Goal: Information Seeking & Learning: Compare options

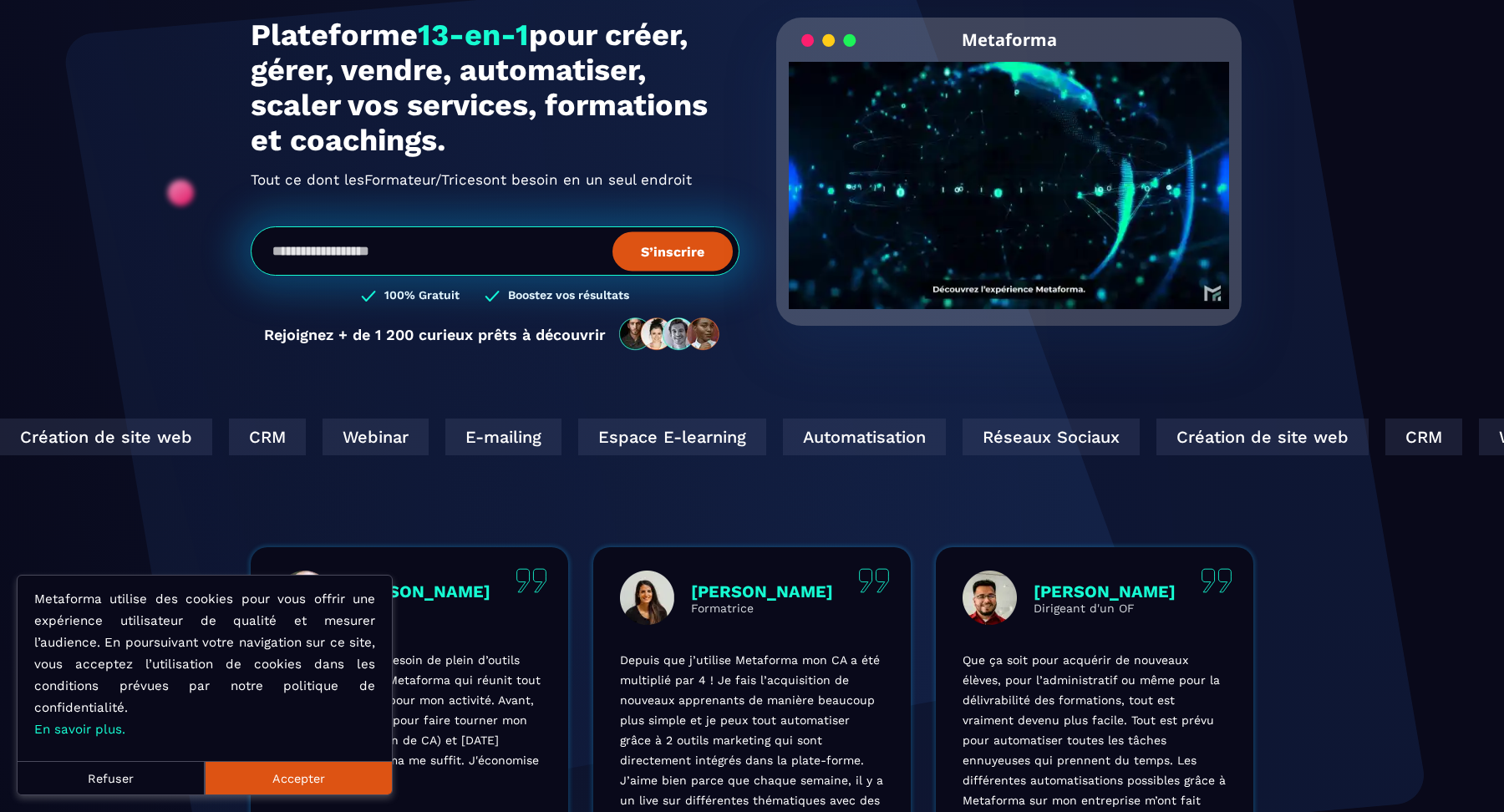
scroll to position [194, 0]
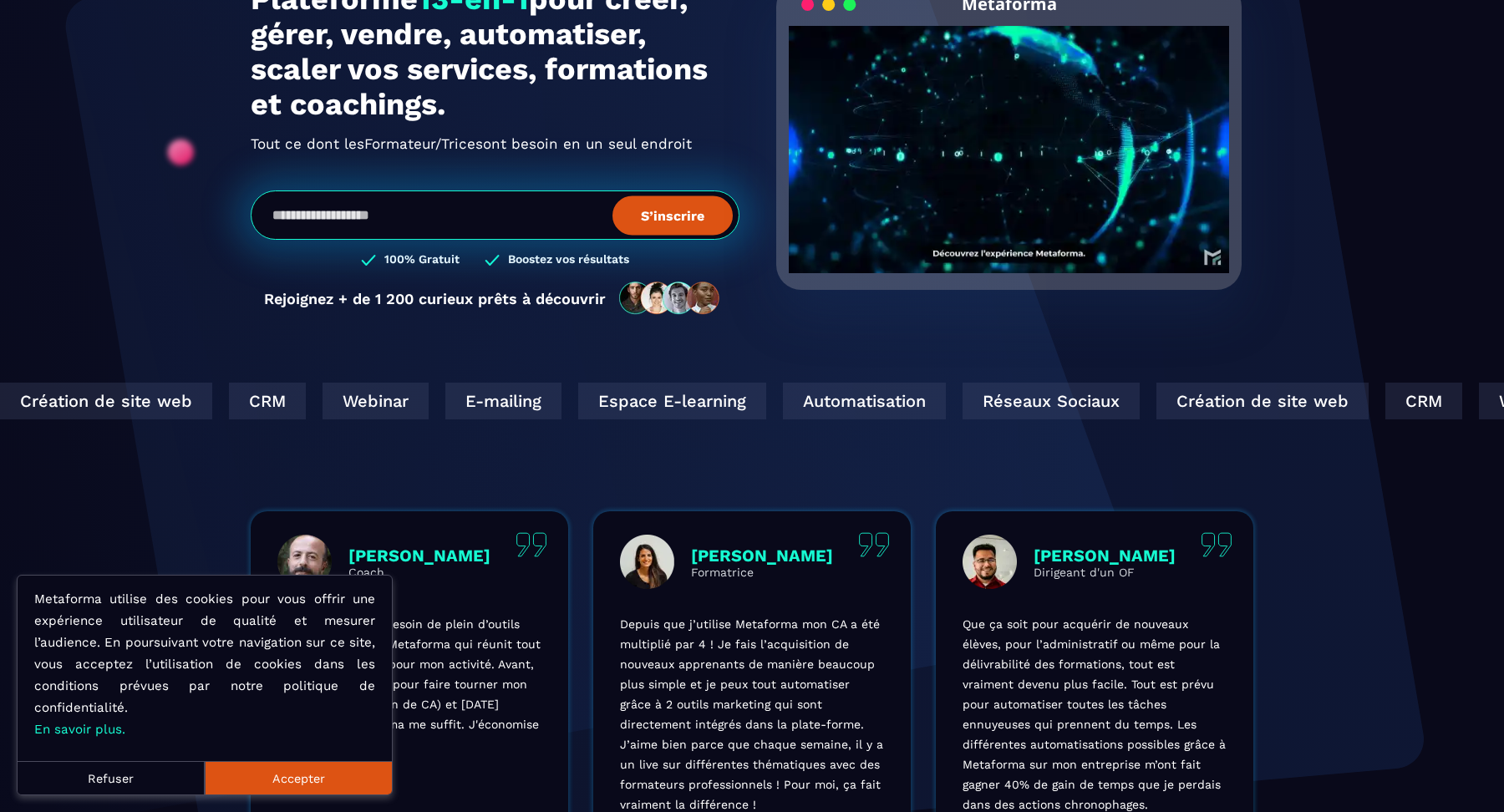
click at [134, 774] on button "Refuser" at bounding box center [111, 778] width 187 height 33
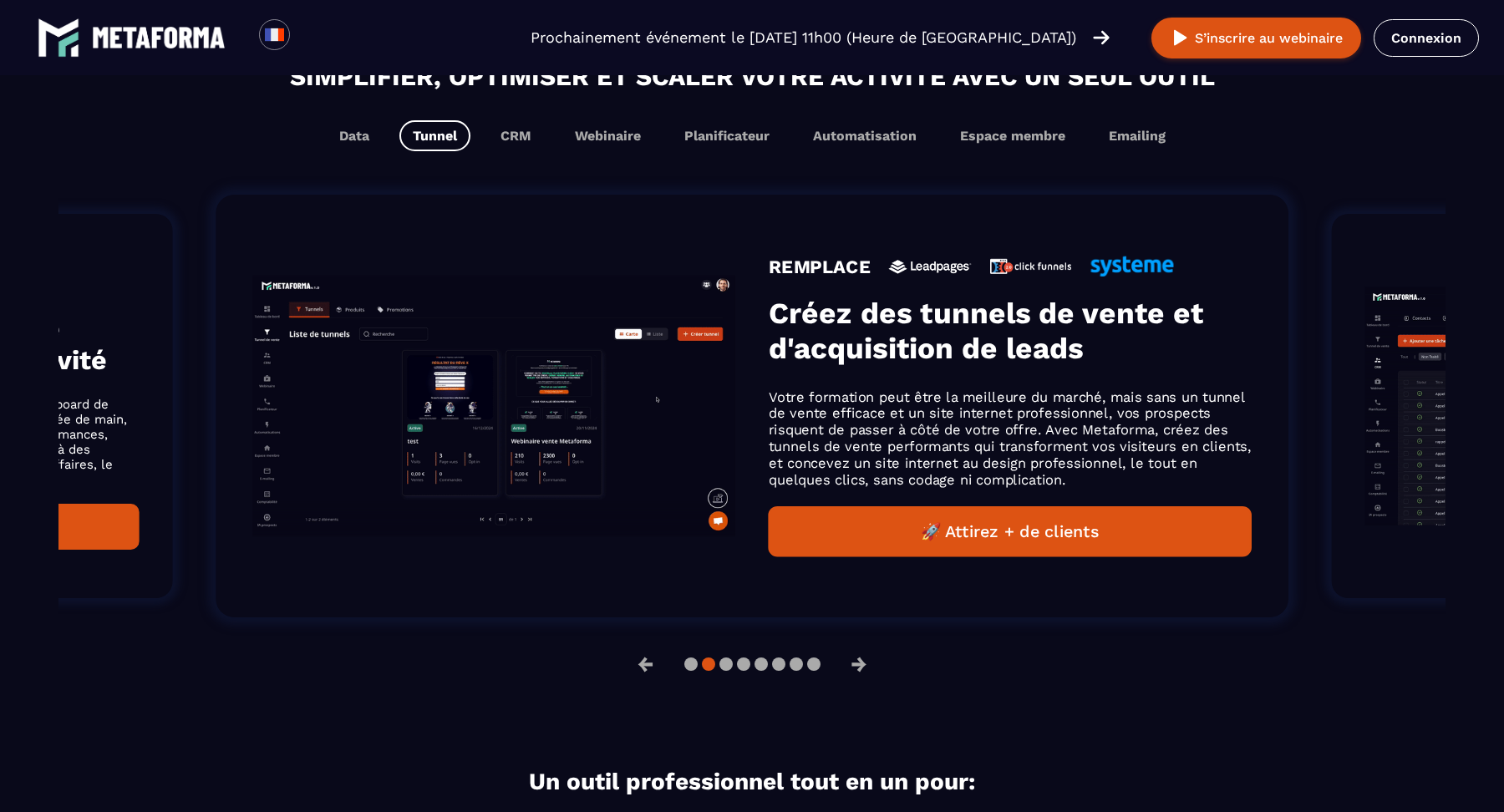
scroll to position [1067, 0]
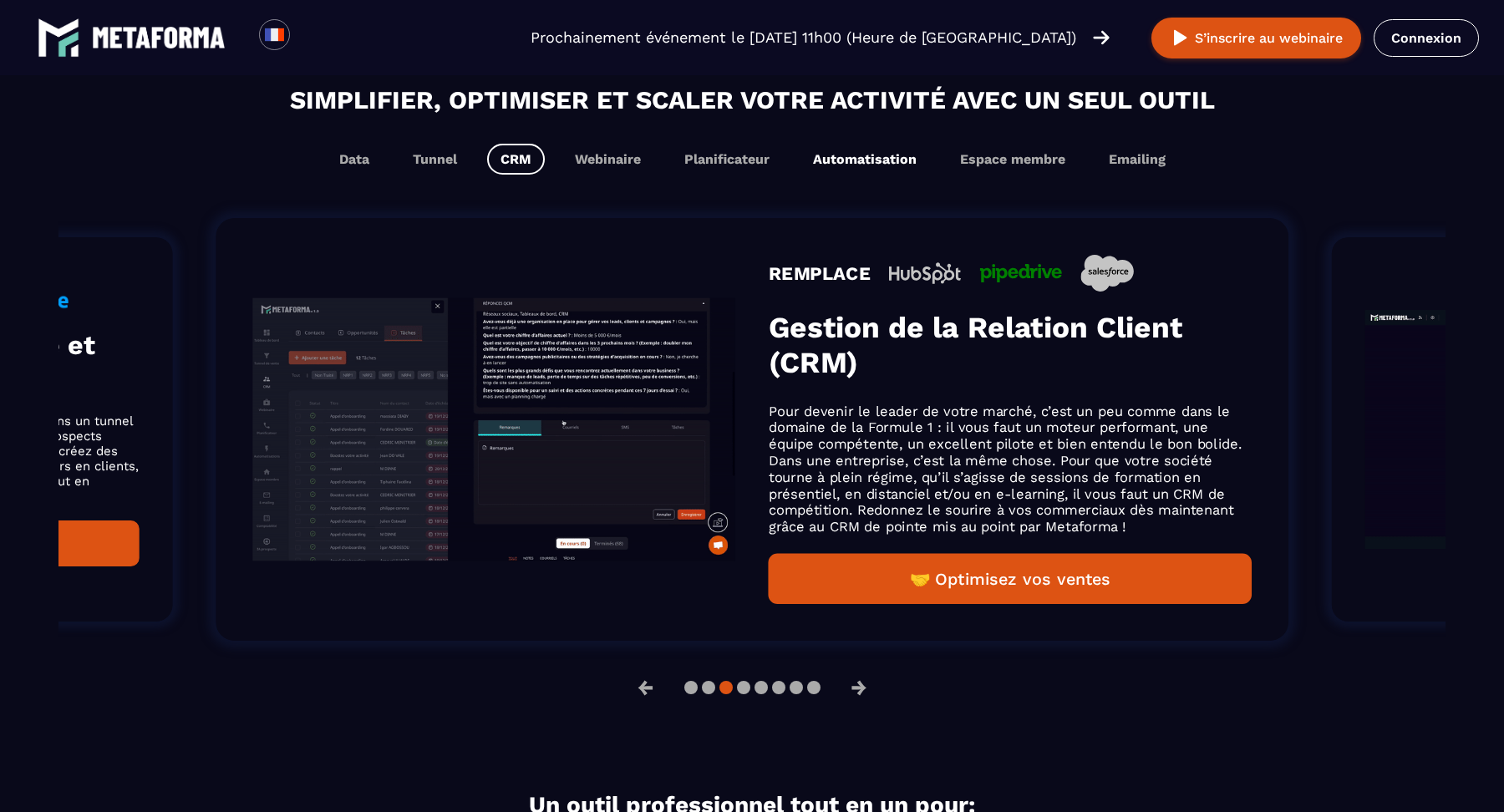
click at [898, 156] on button "Automatisation" at bounding box center [864, 159] width 130 height 31
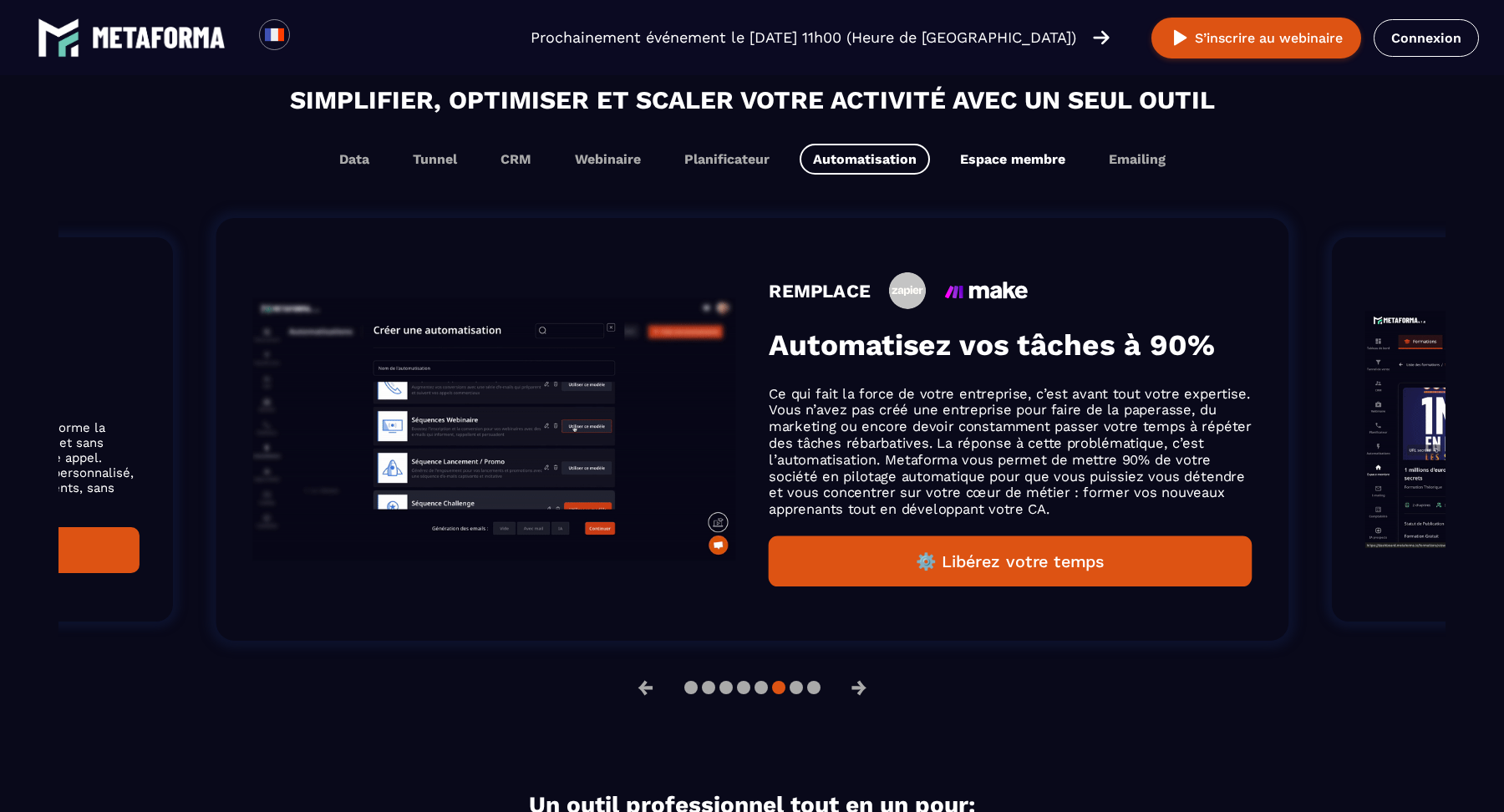
click at [997, 153] on button "Espace membre" at bounding box center [1013, 159] width 132 height 31
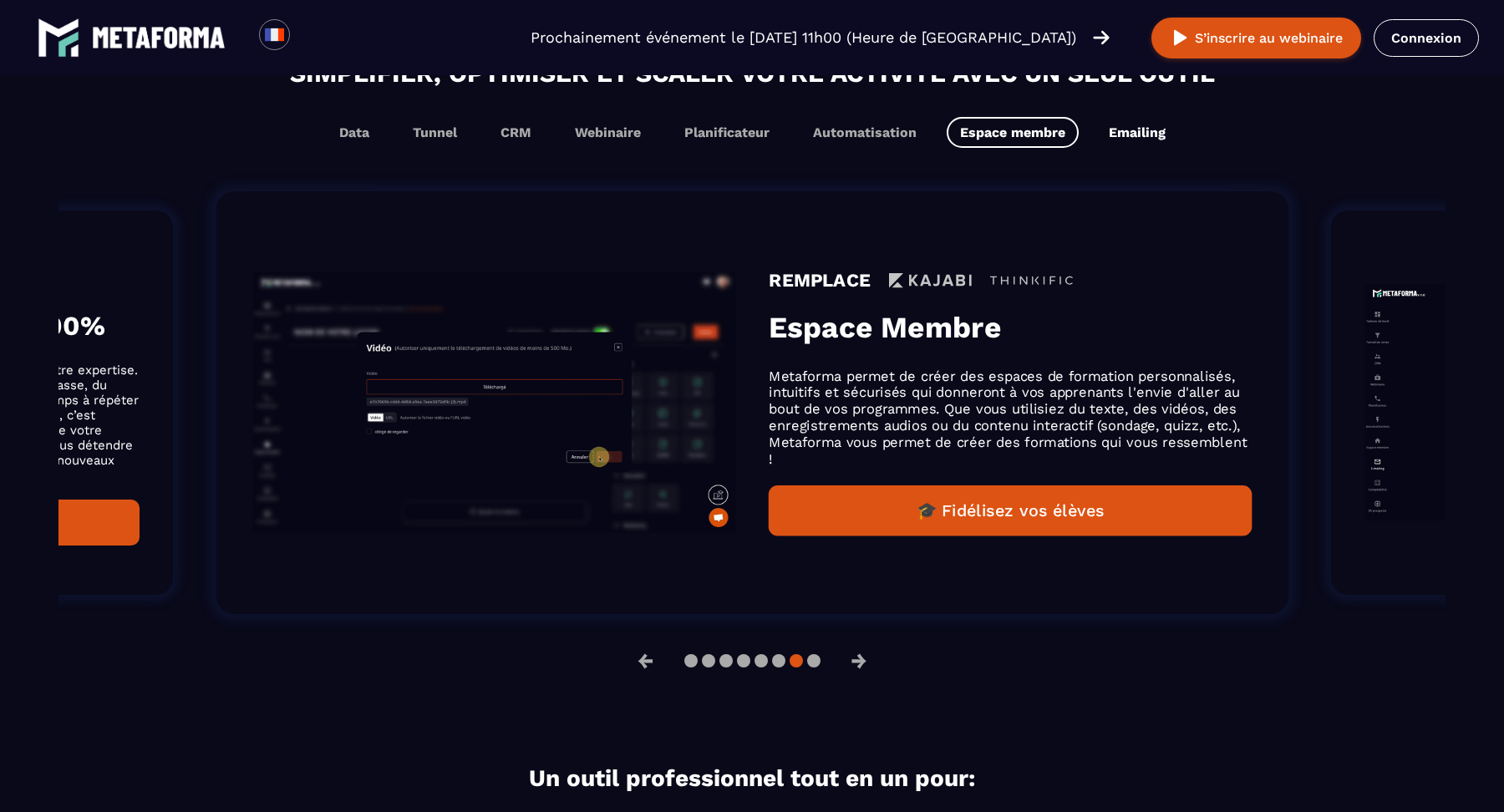
click at [1133, 142] on button "Emailing" at bounding box center [1138, 132] width 84 height 31
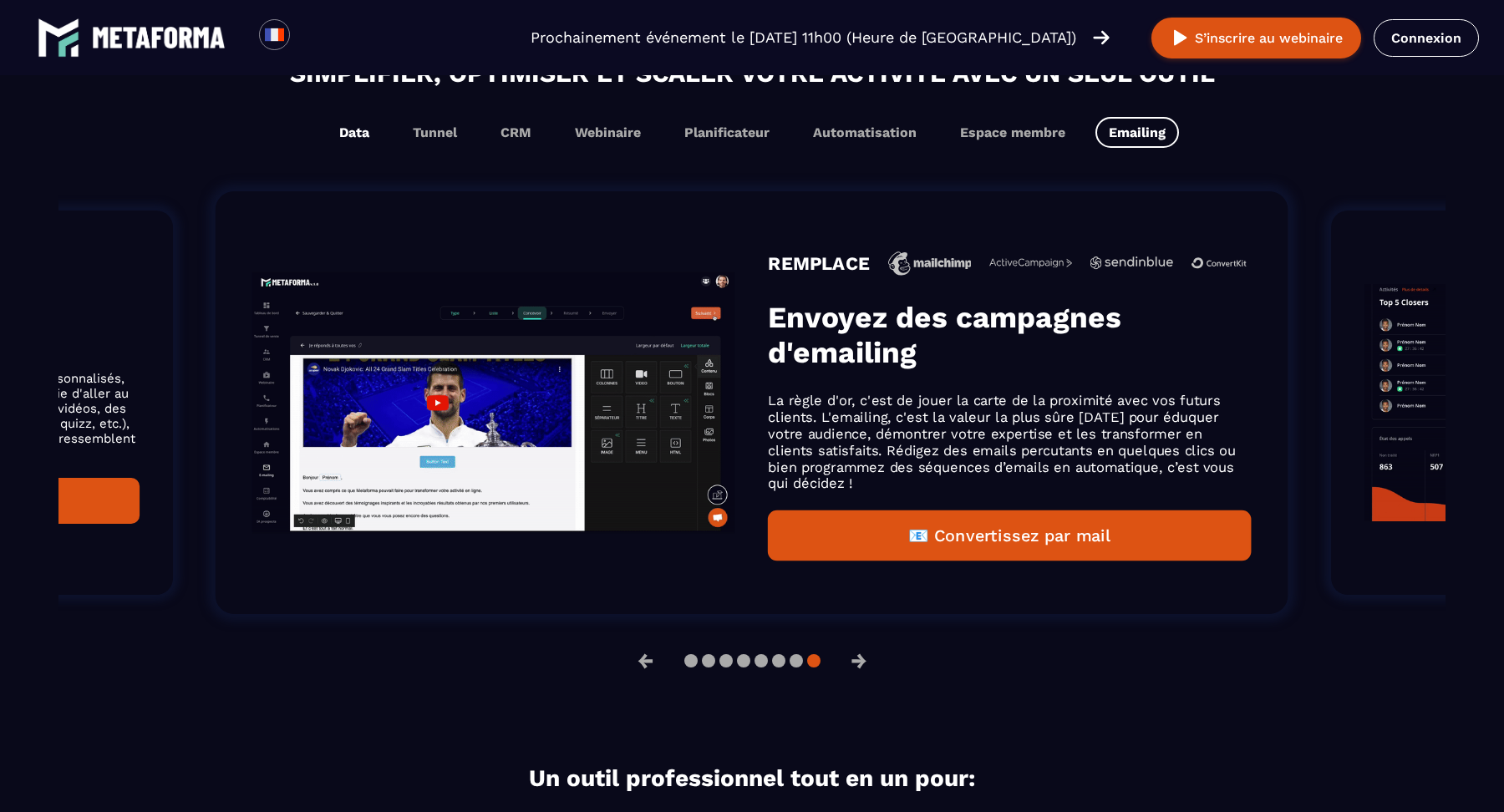
click at [360, 131] on button "Data" at bounding box center [354, 132] width 57 height 31
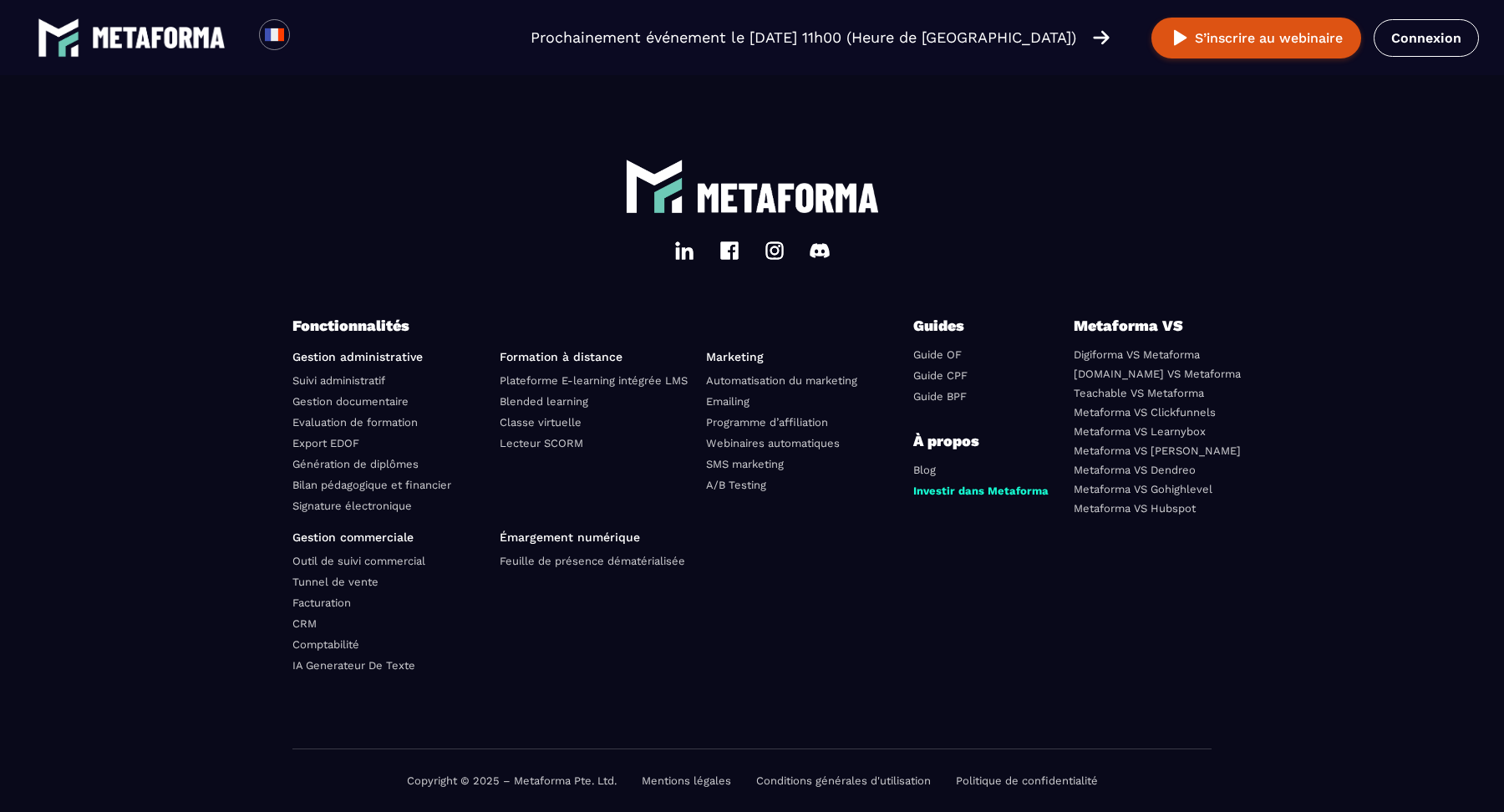
scroll to position [5746, 0]
click at [1143, 368] on link "[DOMAIN_NAME] VS Metaforma" at bounding box center [1157, 373] width 167 height 12
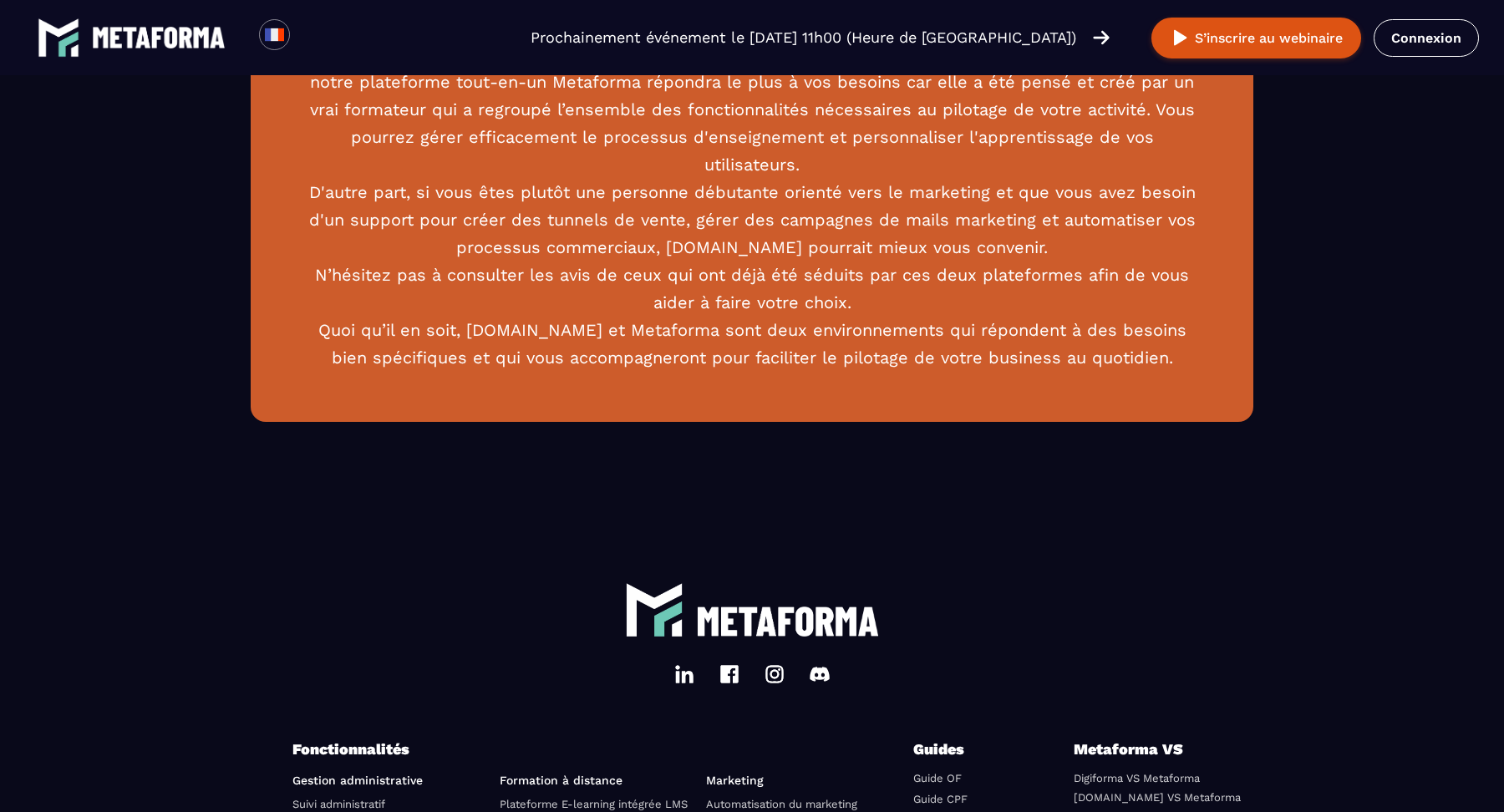
scroll to position [4903, 0]
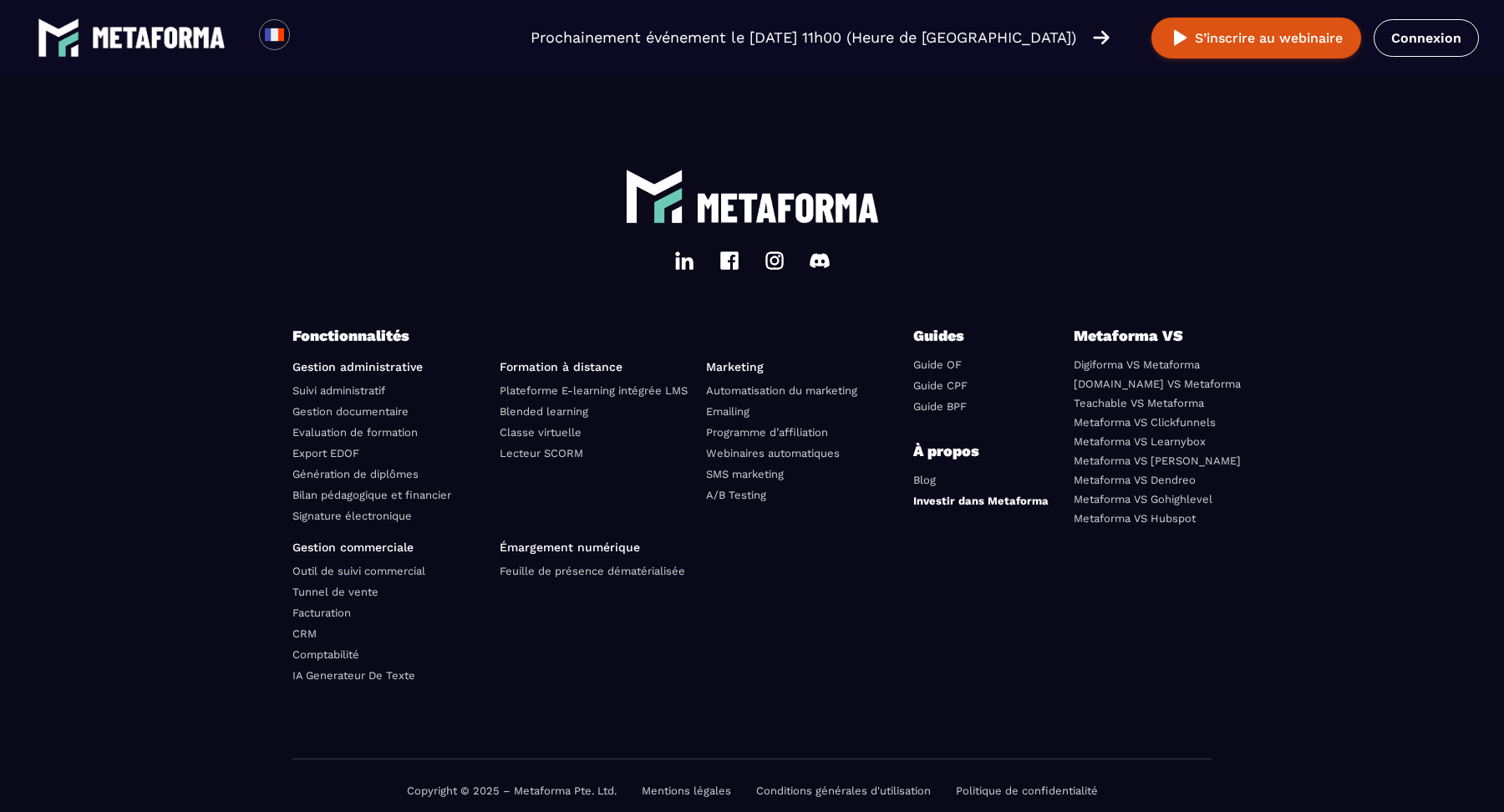
click at [999, 494] on link "Investir dans Metaforma" at bounding box center [982, 500] width 136 height 12
click at [1127, 492] on link "Metaforma VS Gohighlevel" at bounding box center [1142, 498] width 139 height 12
click at [1140, 377] on link "[DOMAIN_NAME] VS Metaforma" at bounding box center [1157, 383] width 167 height 12
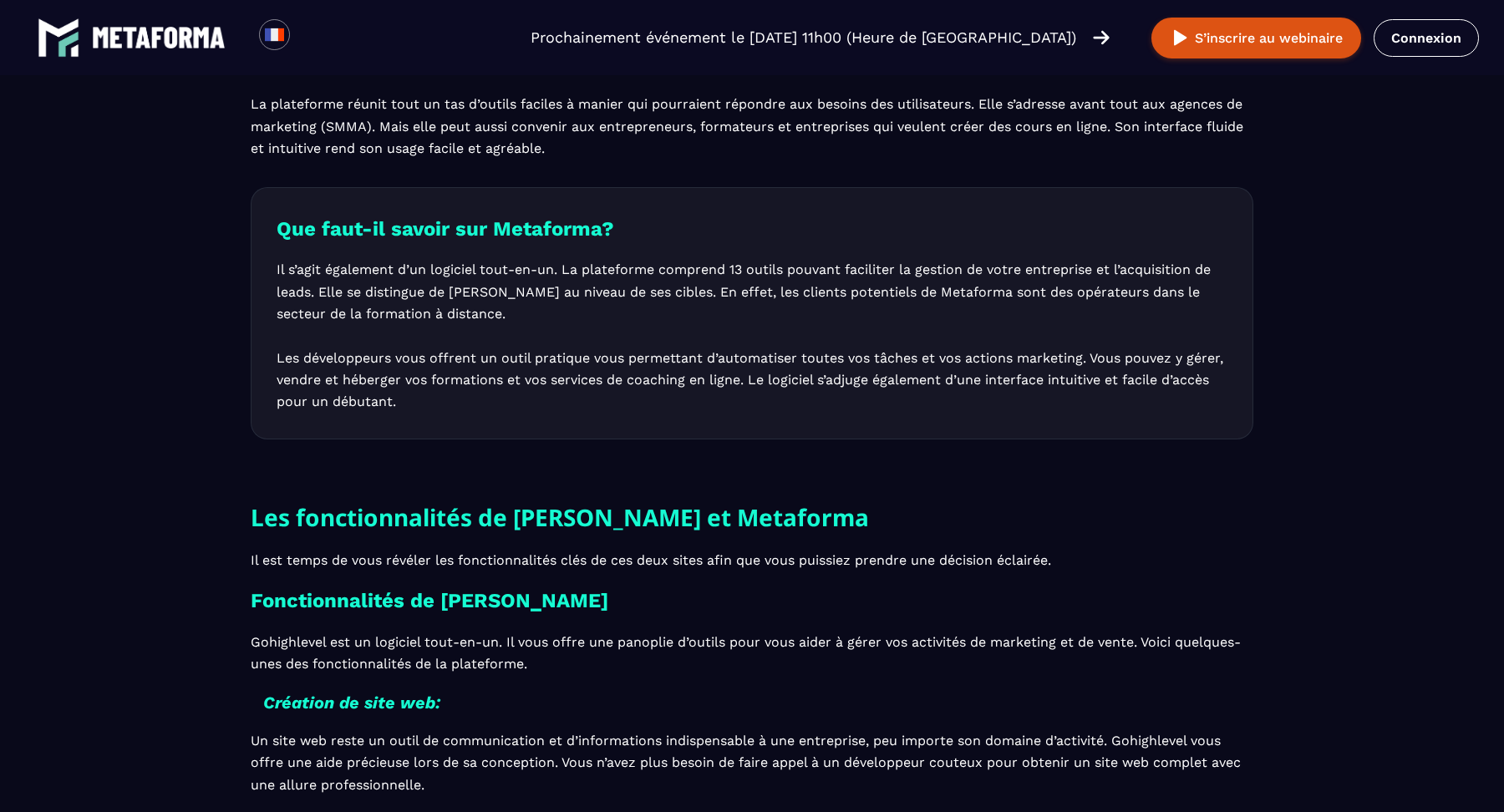
click at [1138, 401] on p "Il s’agit également d’un logiciel tout-en-un. La plateforme comprend 13 outils …" at bounding box center [752, 336] width 951 height 154
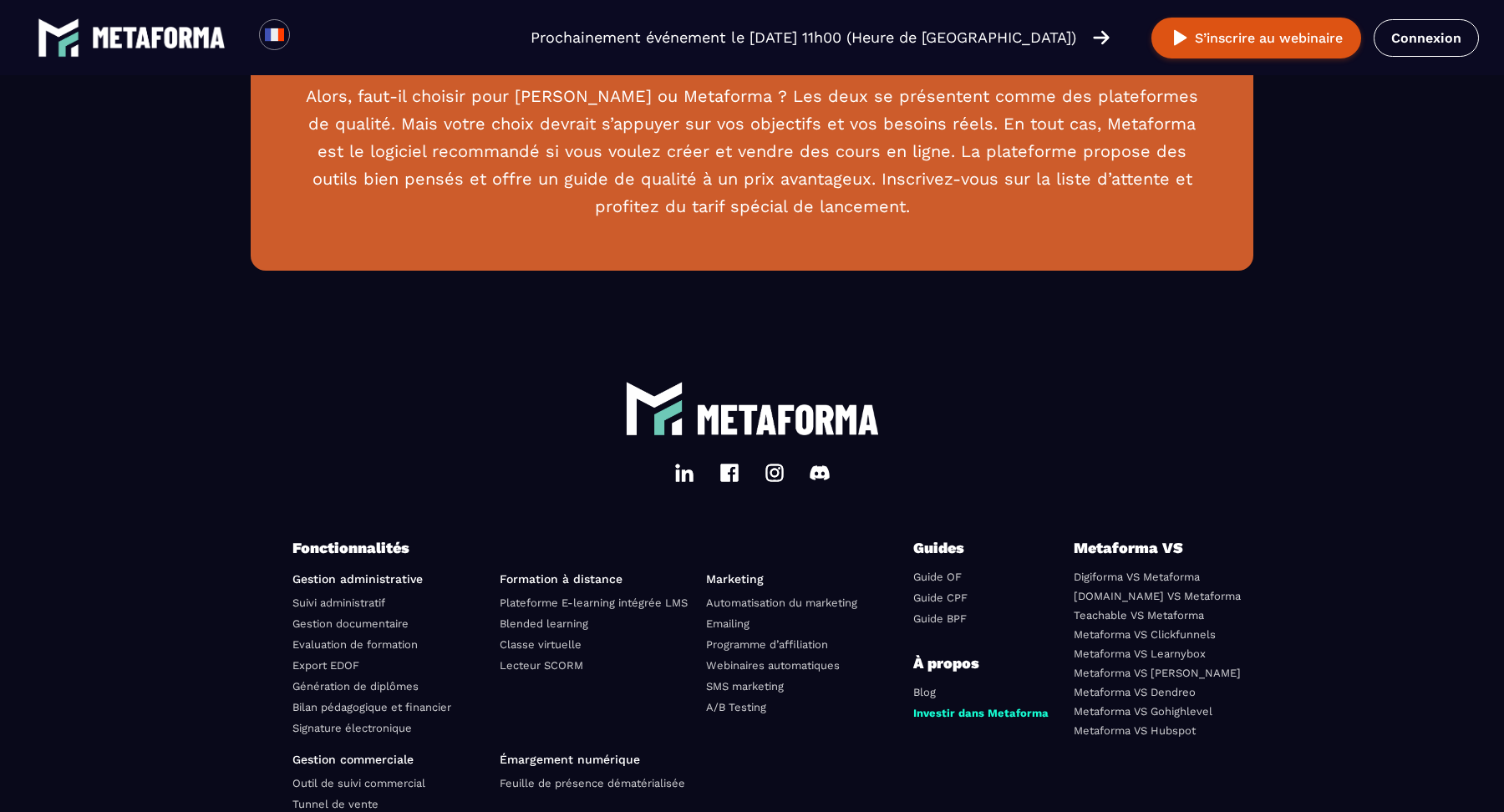
scroll to position [4773, 0]
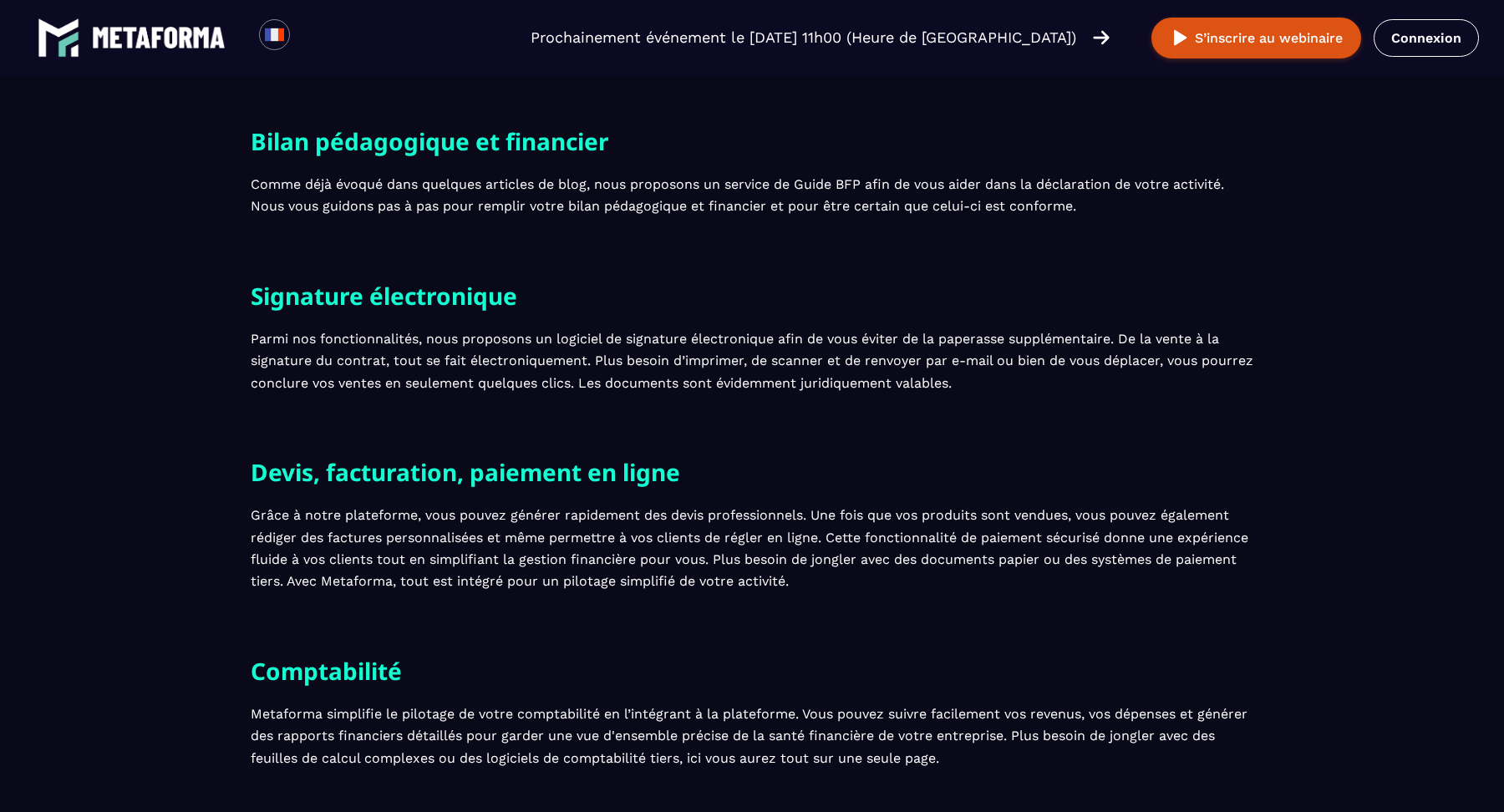
scroll to position [1489, 0]
